Goal: Task Accomplishment & Management: Complete application form

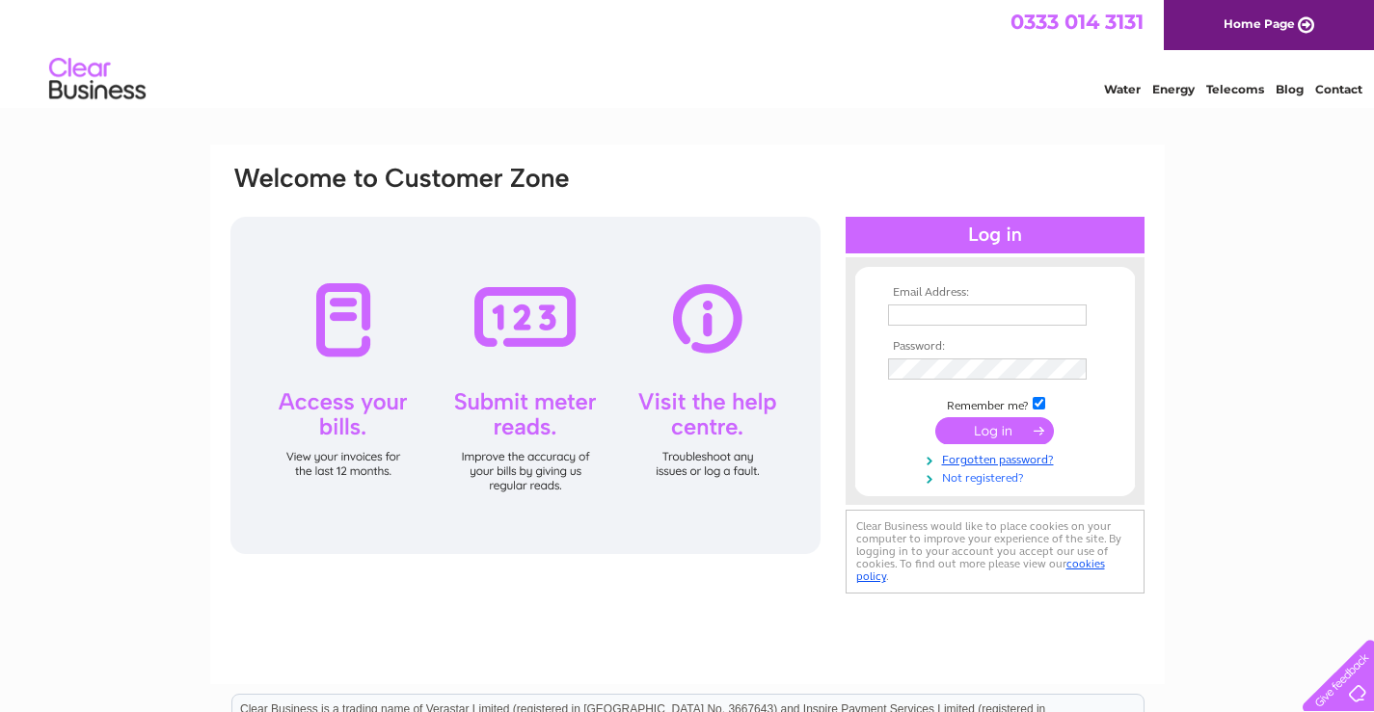
click at [969, 478] on link "Not registered?" at bounding box center [997, 476] width 219 height 18
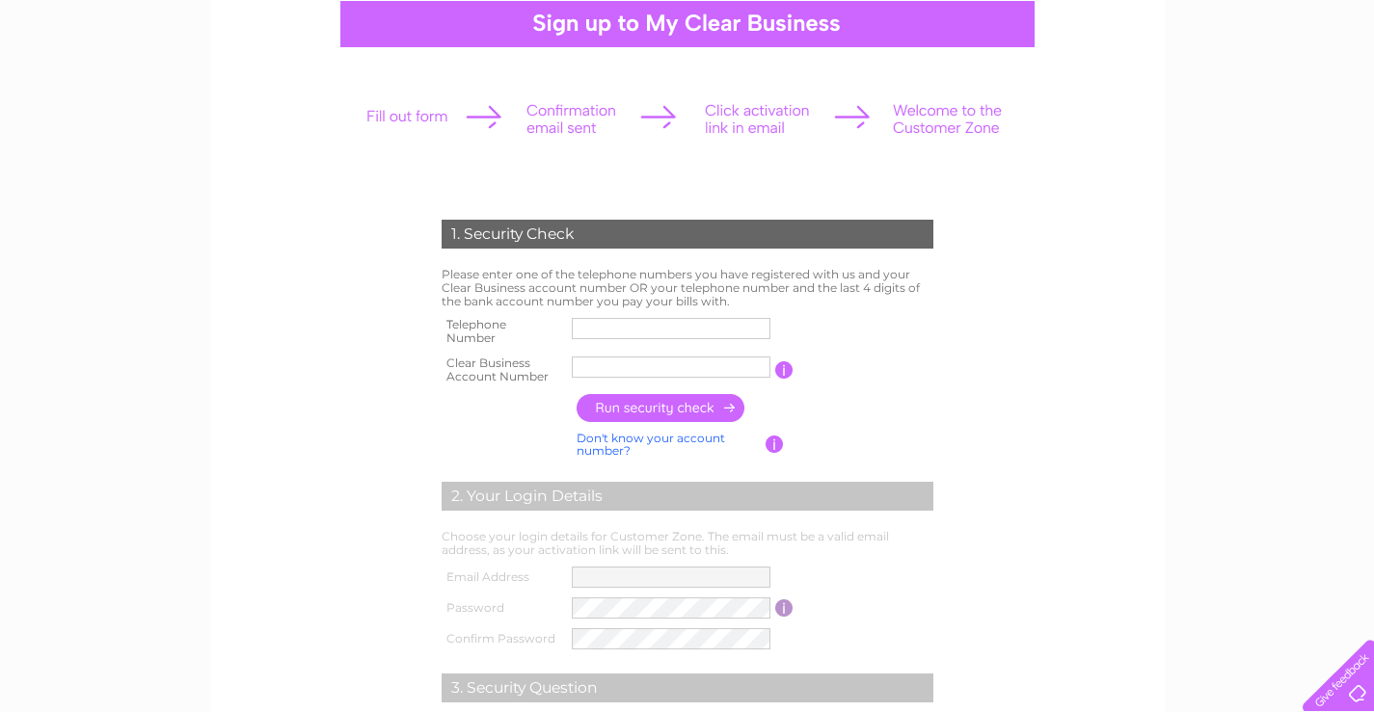
scroll to position [193, 0]
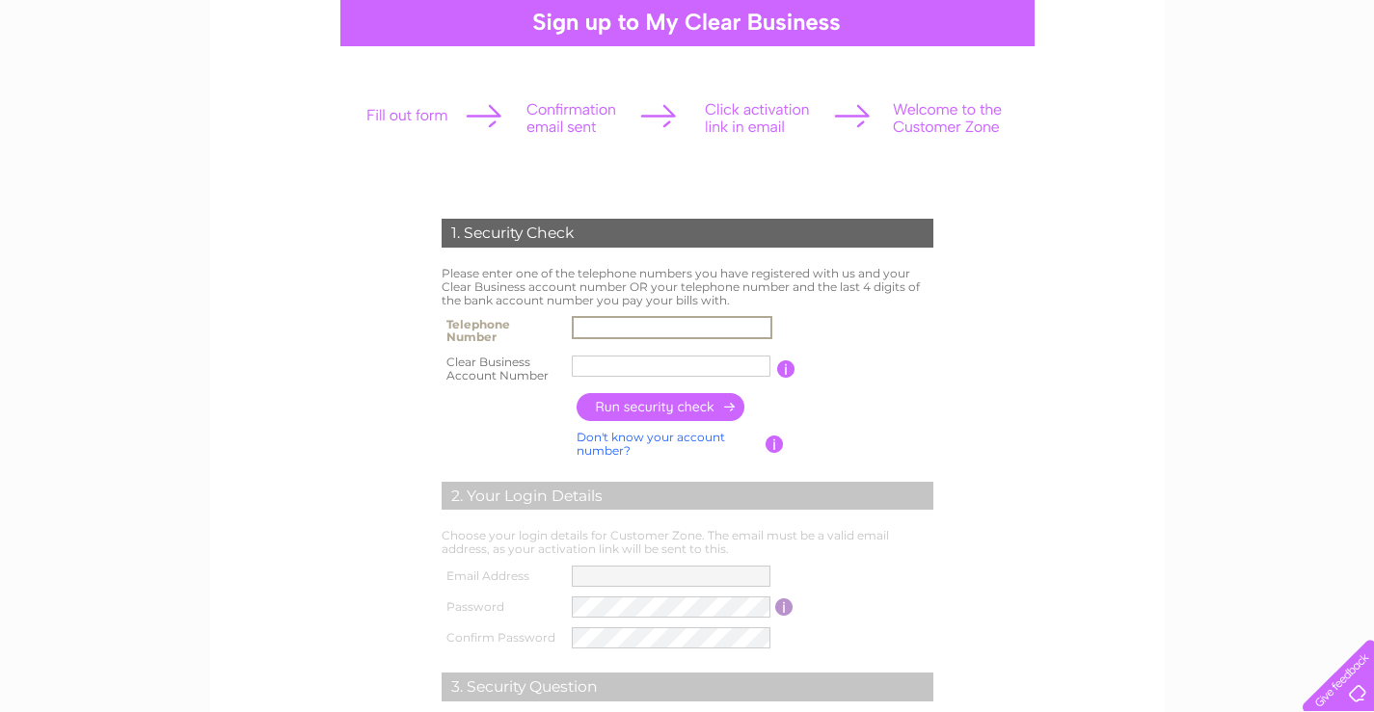
click at [595, 329] on input "text" at bounding box center [672, 327] width 200 height 23
type input "0138477252"
click at [625, 361] on input "text" at bounding box center [672, 366] width 200 height 23
type input "CB194855"
click at [711, 409] on input "button" at bounding box center [661, 407] width 170 height 28
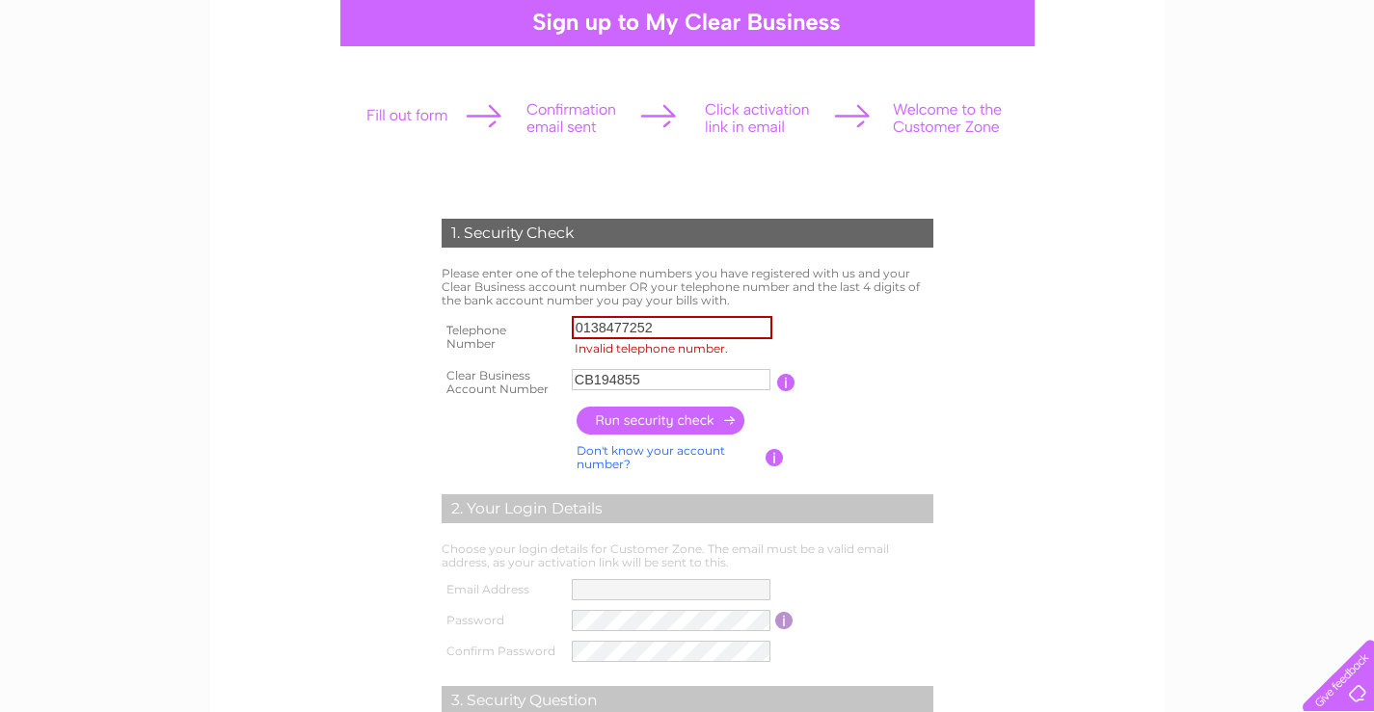
click at [881, 379] on td "You will find your account number on the top right corner of your bill and it w…" at bounding box center [866, 382] width 143 height 39
